Goal: Navigation & Orientation: Go to known website

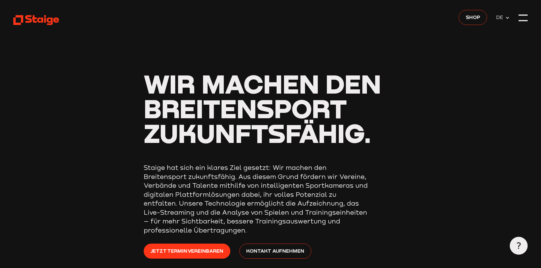
click at [31, 21] on use at bounding box center [36, 20] width 46 height 10
